Goal: Information Seeking & Learning: Learn about a topic

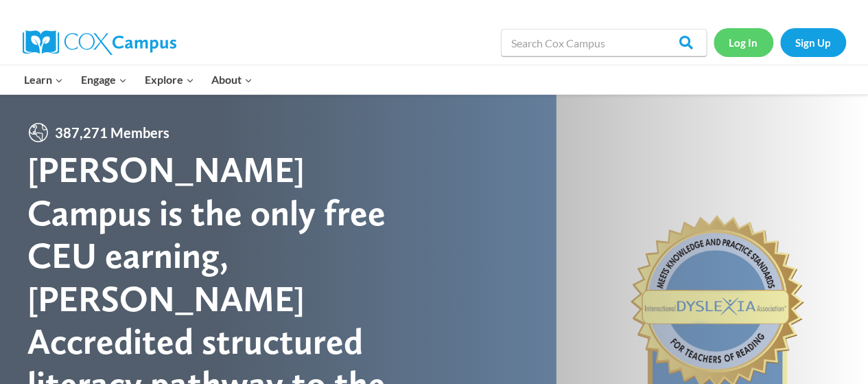
click at [737, 46] on link "Log In" at bounding box center [744, 42] width 60 height 28
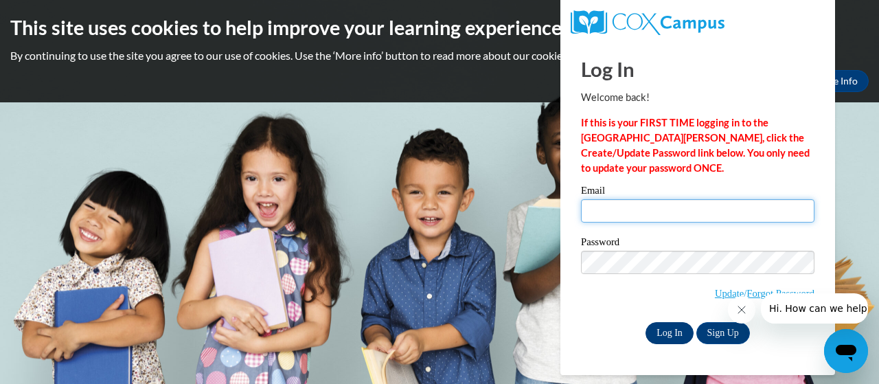
type input "brown.jalisa.c@muscogee.k12.ga.us"
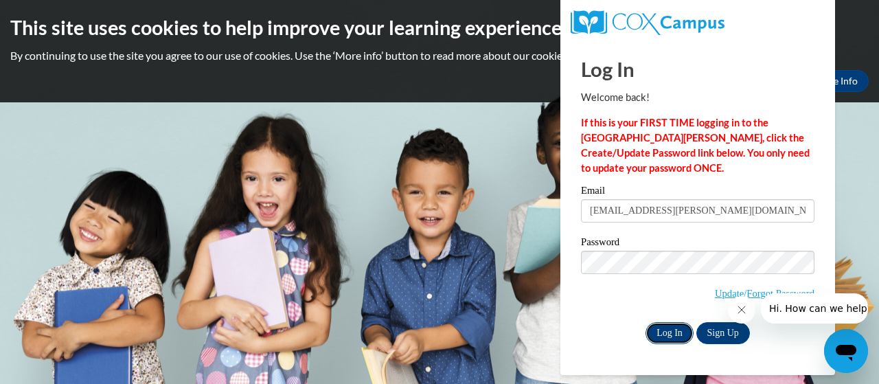
click at [670, 340] on input "Log In" at bounding box center [669, 333] width 48 height 22
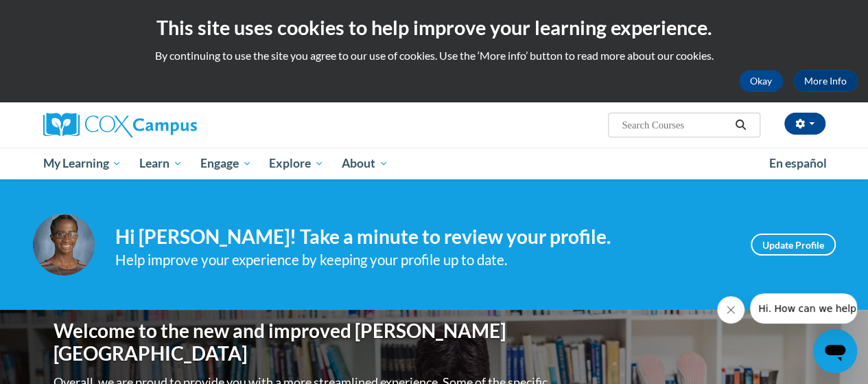
click at [671, 125] on input "Search..." at bounding box center [676, 125] width 110 height 16
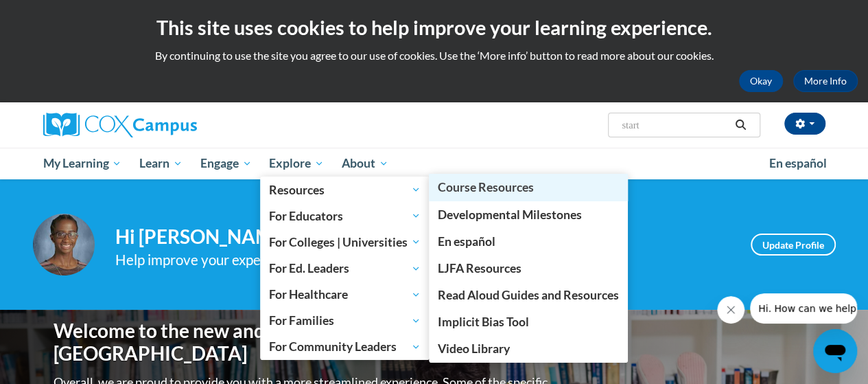
type input "start"
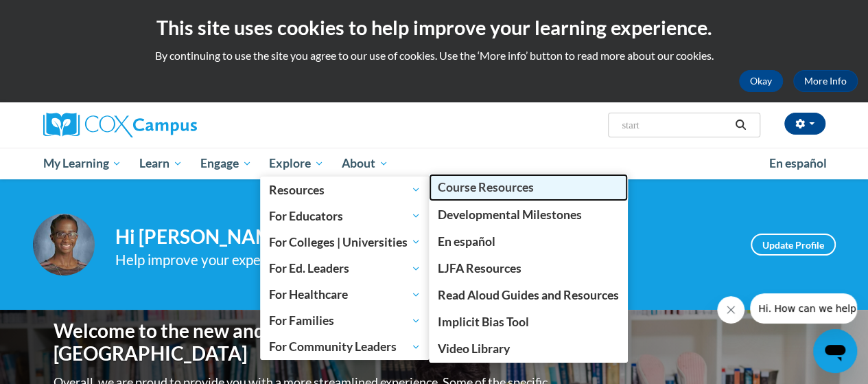
click at [529, 192] on span "Course Resources" at bounding box center [486, 187] width 96 height 14
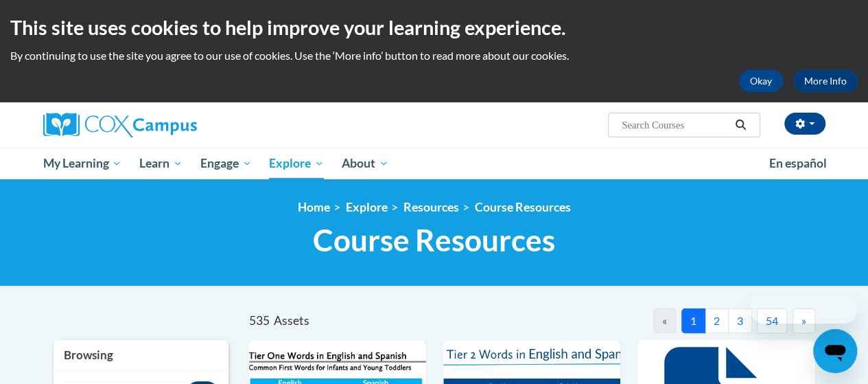
click at [654, 129] on input "Search..." at bounding box center [676, 125] width 110 height 16
type input "start\"
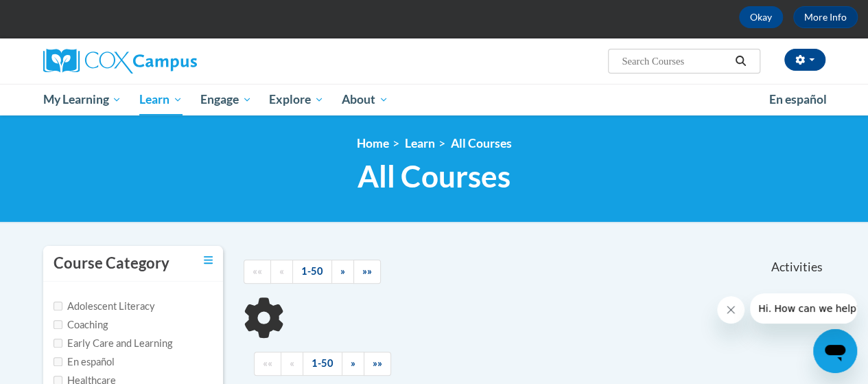
scroll to position [63, 0]
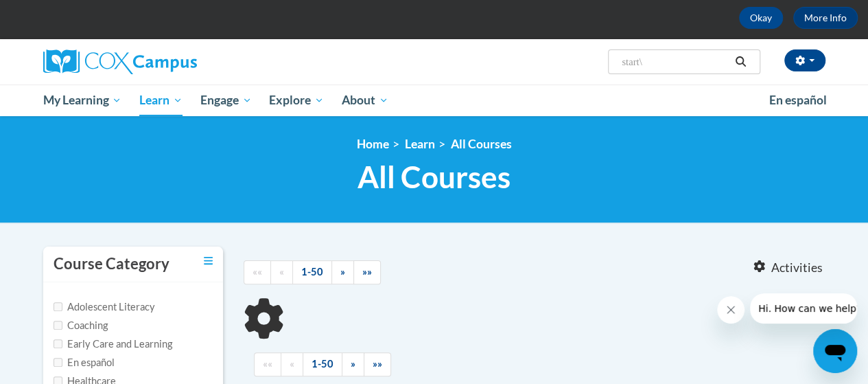
click at [686, 64] on input "start\" at bounding box center [676, 62] width 110 height 16
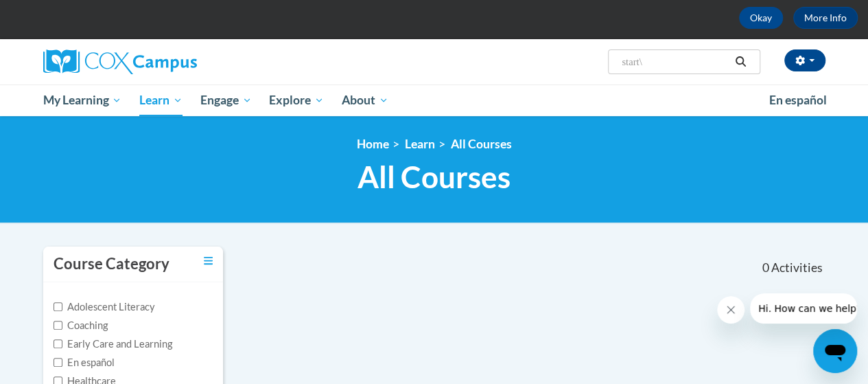
type input "start"
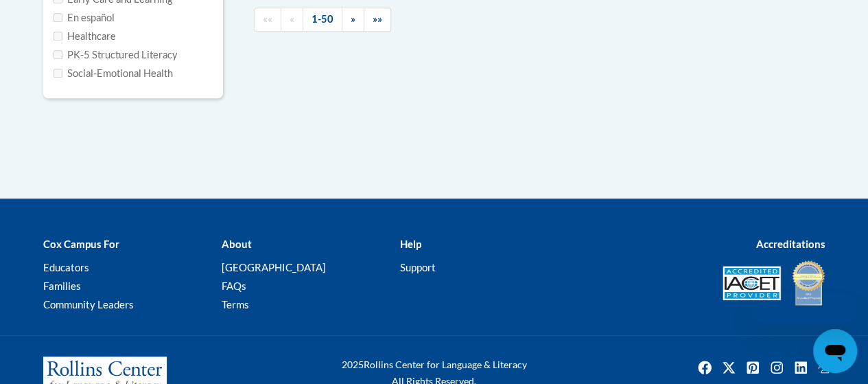
scroll to position [407, 0]
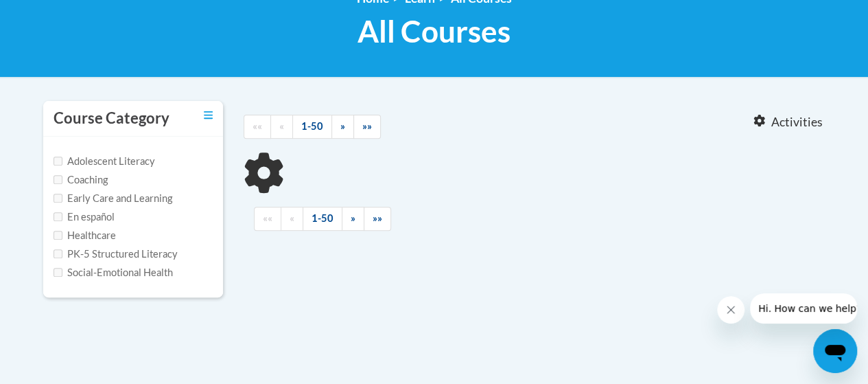
type input "start"
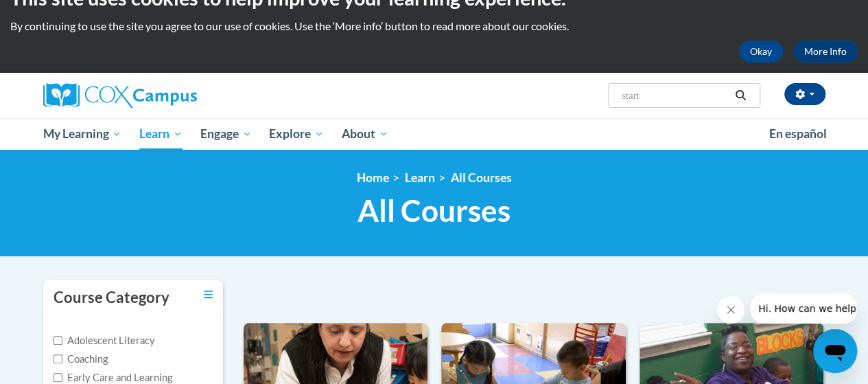
scroll to position [0, 0]
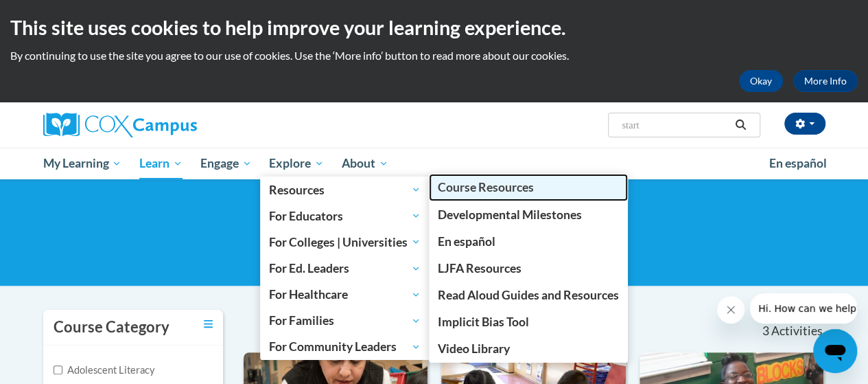
click at [498, 196] on link "Course Resources" at bounding box center [528, 187] width 199 height 27
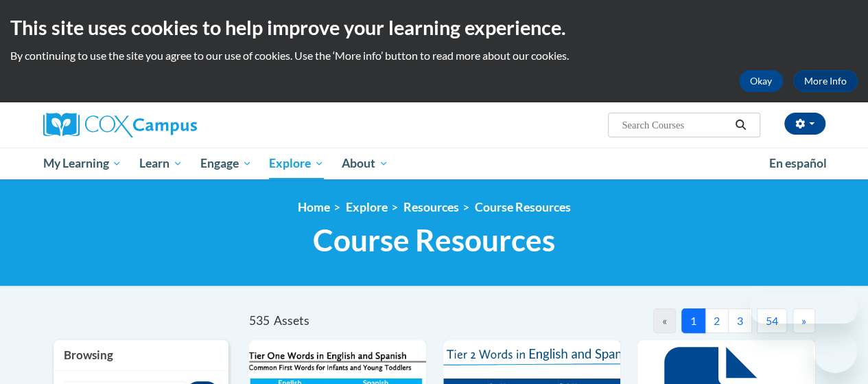
click at [680, 128] on input "Search..." at bounding box center [676, 125] width 110 height 16
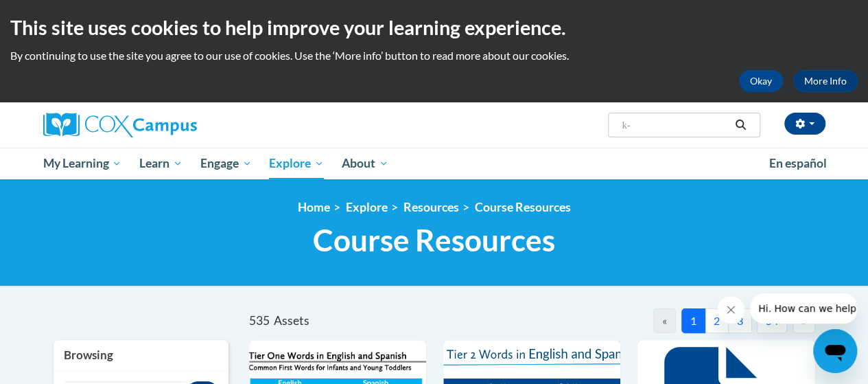
type input "k-3"
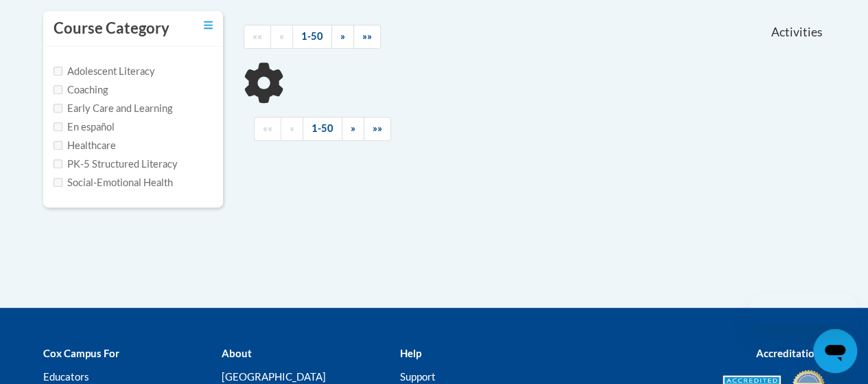
scroll to position [302, 0]
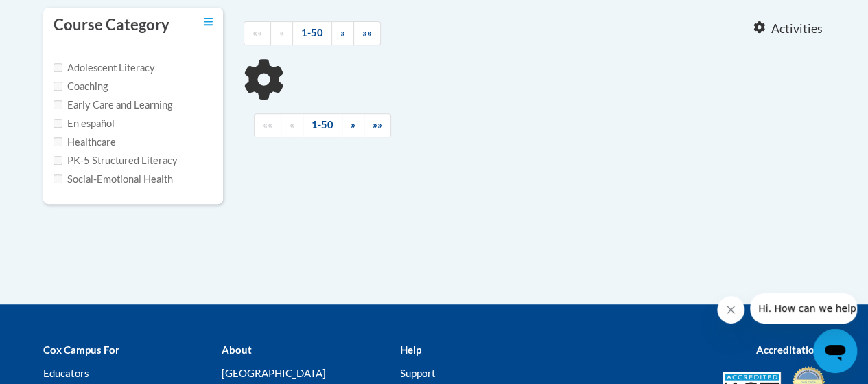
type input "k-3"
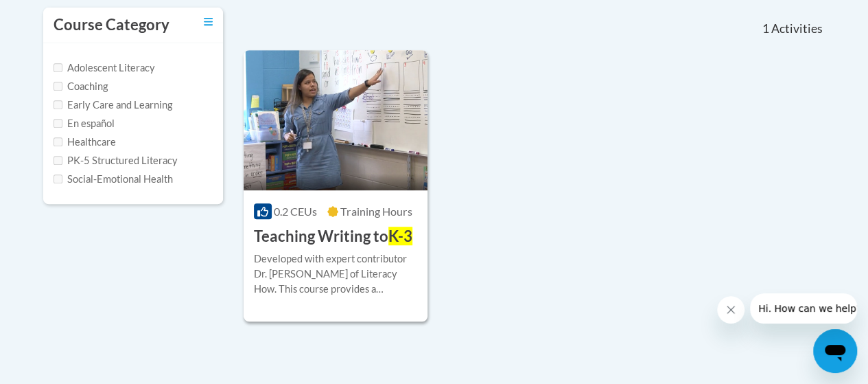
scroll to position [0, 0]
